Goal: Task Accomplishment & Management: Manage account settings

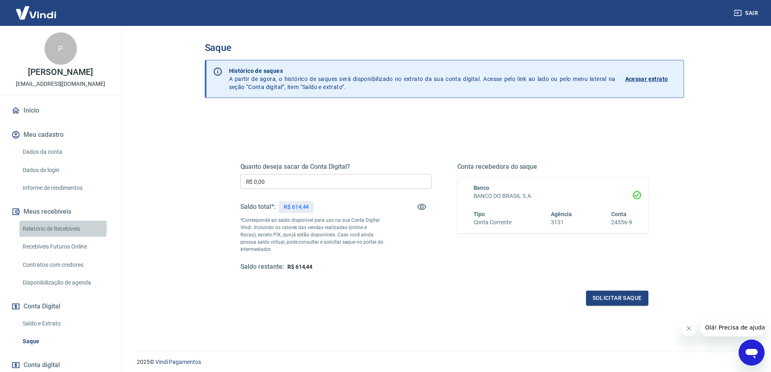
click at [62, 236] on link "Relatório de Recebíveis" at bounding box center [65, 229] width 92 height 17
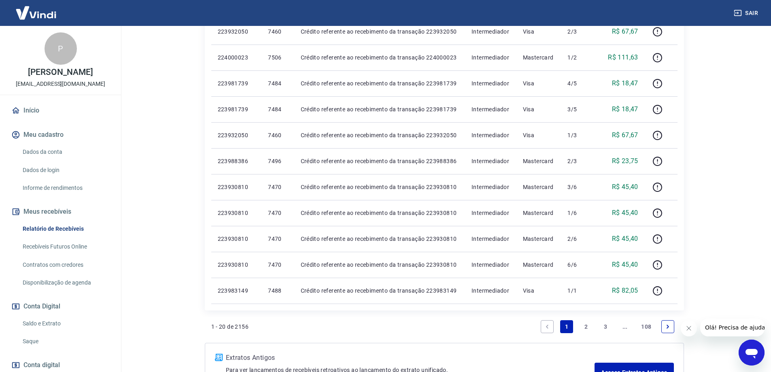
scroll to position [510, 0]
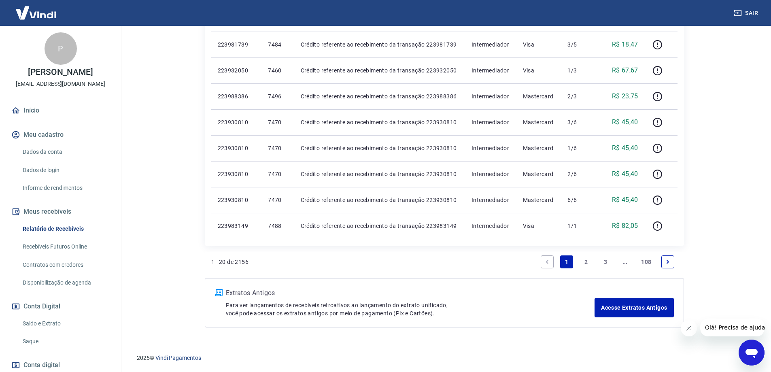
click at [582, 257] on link "2" at bounding box center [586, 261] width 13 height 13
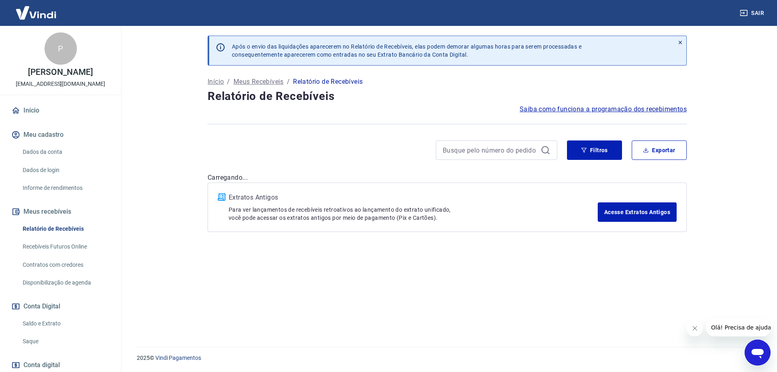
click at [584, 262] on div "Após o envio das liquidações aparecerem no Relatório de Recebíveis, elas podem …" at bounding box center [447, 181] width 499 height 311
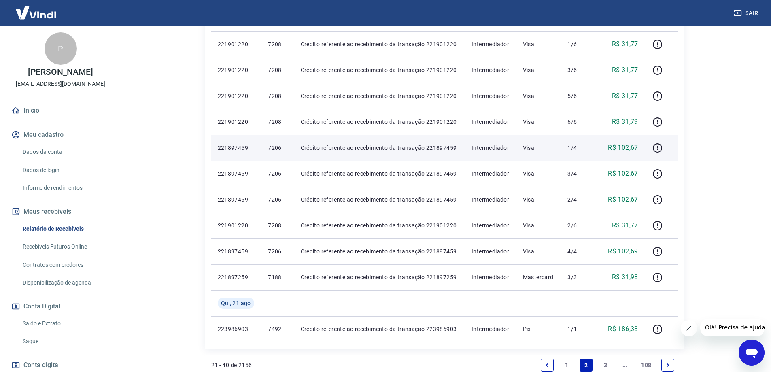
scroll to position [526, 0]
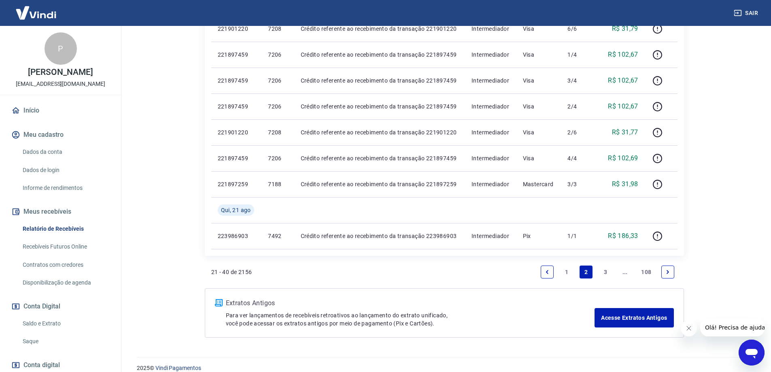
click at [602, 271] on link "3" at bounding box center [605, 271] width 13 height 13
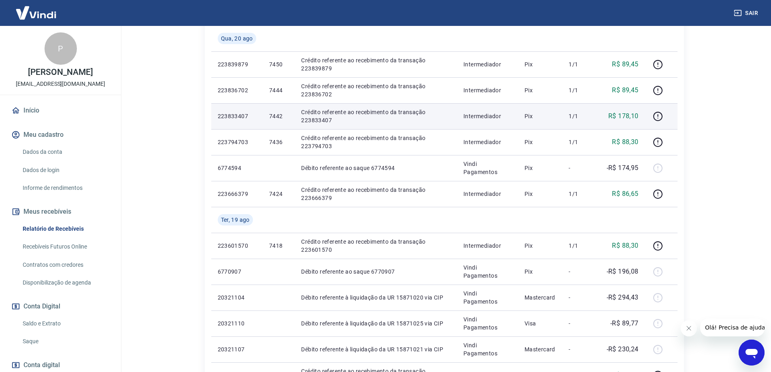
scroll to position [562, 0]
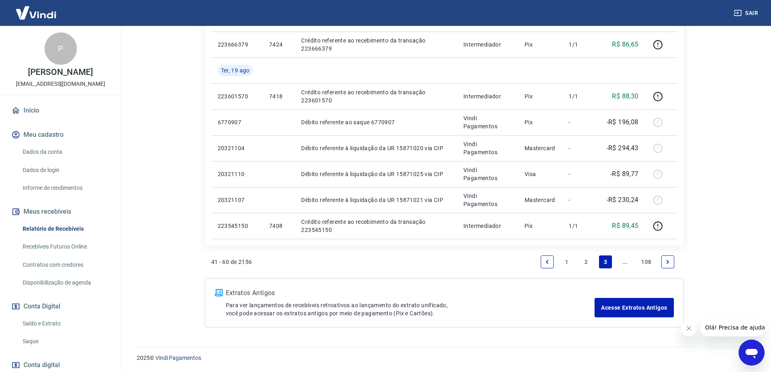
click at [586, 257] on link "2" at bounding box center [586, 261] width 13 height 13
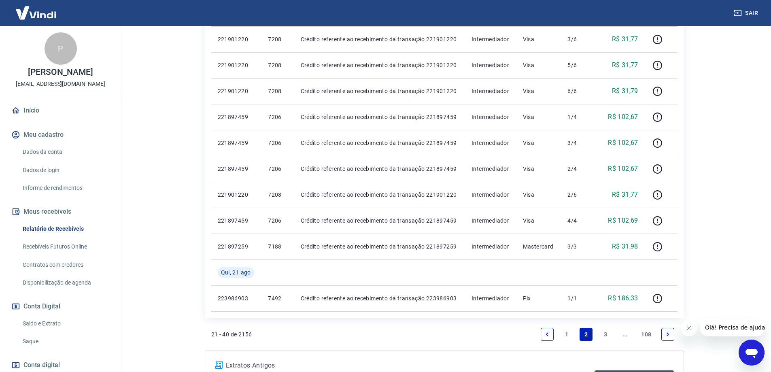
scroll to position [536, 0]
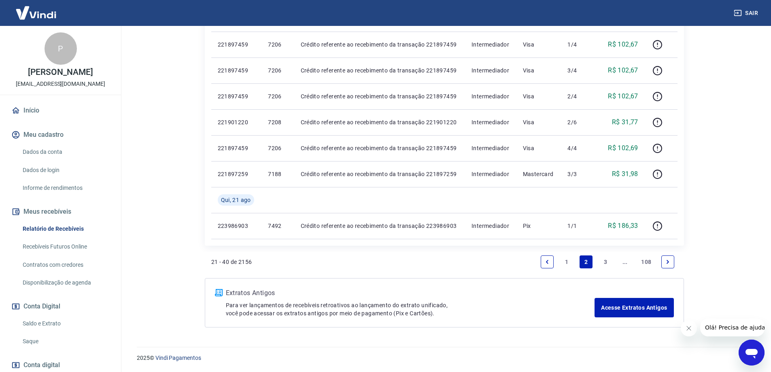
click at [567, 255] on link "1" at bounding box center [566, 261] width 13 height 13
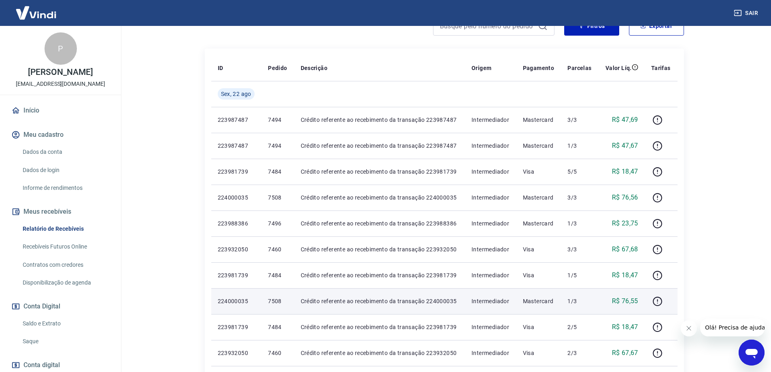
scroll to position [106, 0]
